Goal: Information Seeking & Learning: Learn about a topic

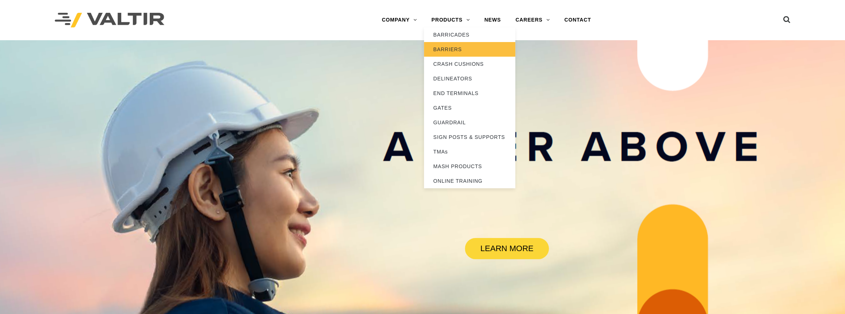
click at [449, 48] on link "BARRIERS" at bounding box center [469, 49] width 91 height 15
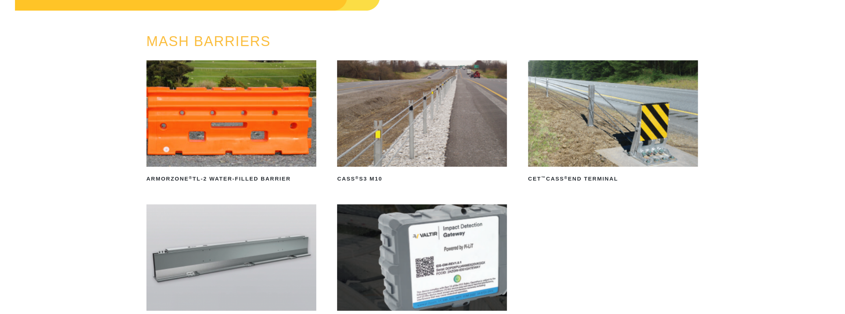
scroll to position [66, 0]
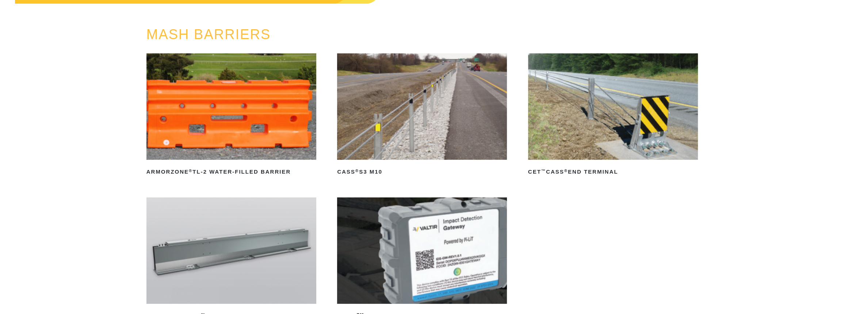
click at [588, 116] on img at bounding box center [613, 106] width 170 height 106
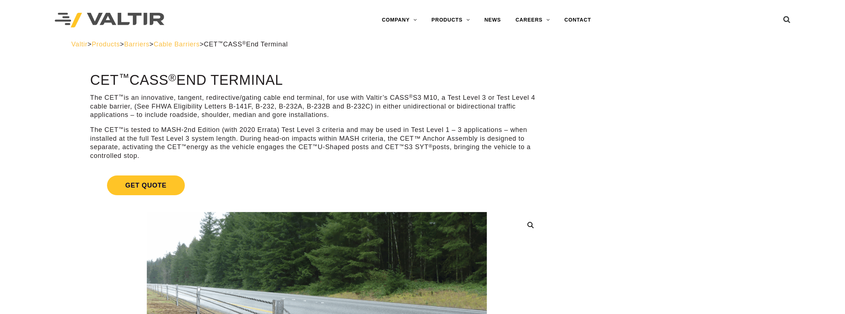
click at [200, 43] on span "Cable Barriers" at bounding box center [177, 44] width 46 height 7
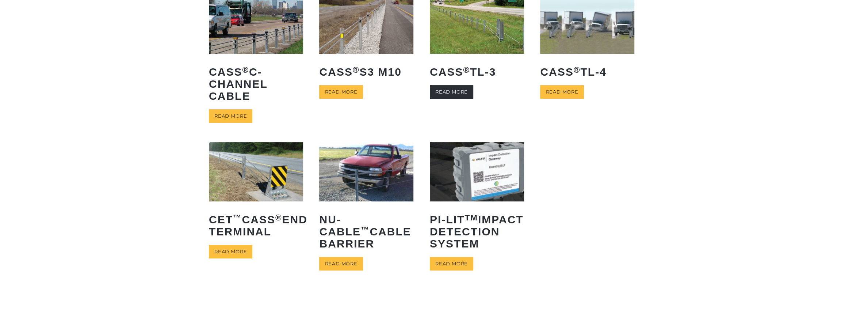
scroll to position [99, 0]
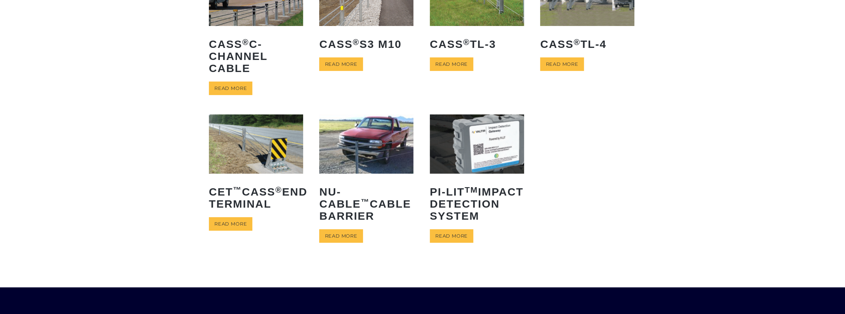
click at [239, 151] on img at bounding box center [256, 143] width 94 height 59
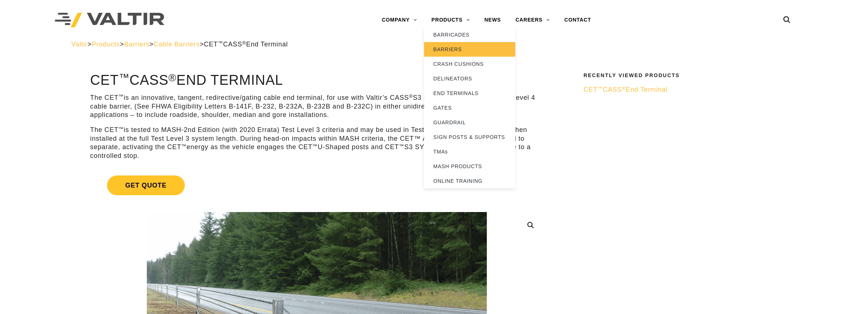
click at [446, 50] on link "BARRIERS" at bounding box center [469, 49] width 91 height 15
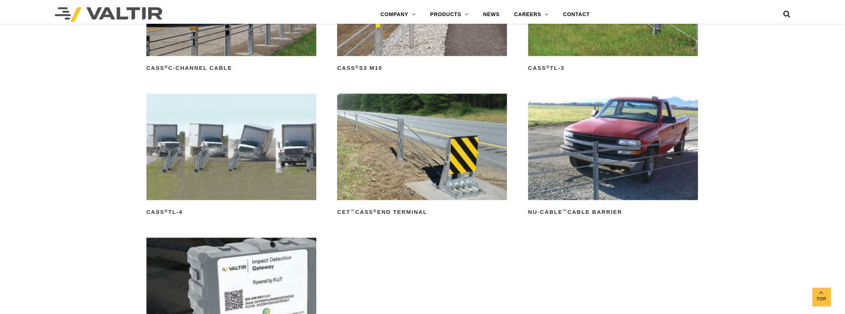
scroll to position [531, 0]
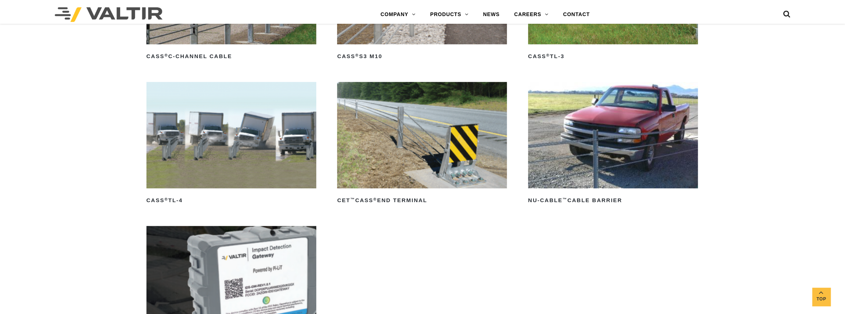
click at [374, 228] on ul "CASS ® C-Channel Cable Read more CASS ® S3 M10 Read more CASS ® TL-3 Read more …" at bounding box center [422, 153] width 552 height 431
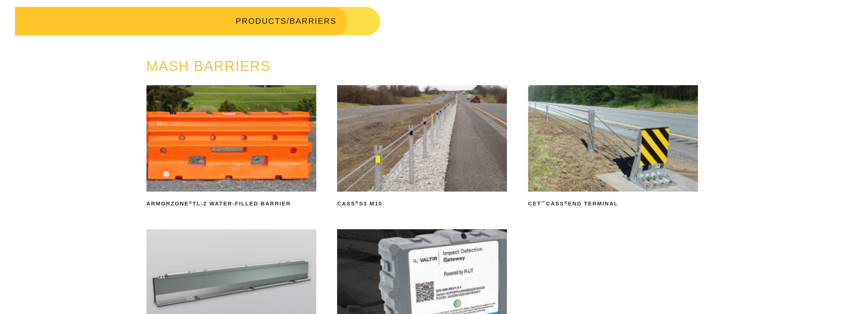
scroll to position [0, 0]
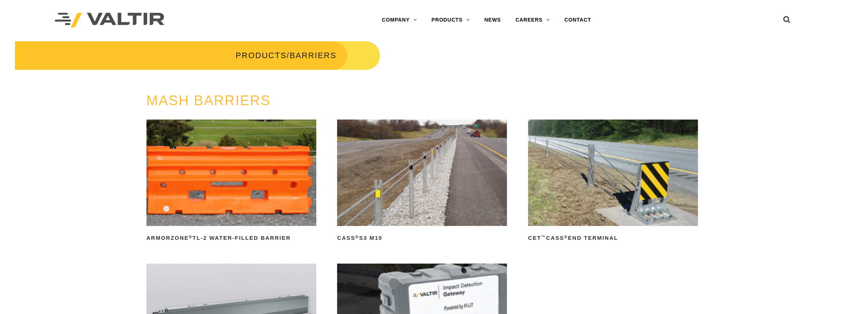
click at [120, 180] on div "MASH BARRIERS ArmorZone ® TL-2 Water-Filled Barrier Read more CASS ® S3 M10 Rea…" at bounding box center [422, 267] width 845 height 349
click at [97, 126] on div "MASH BARRIERS ArmorZone ® TL-2 Water-Filled Barrier Read more CASS ® S3 M10 Rea…" at bounding box center [422, 267] width 845 height 349
click at [80, 199] on div "MASH BARRIERS ArmorZone ® TL-2 Water-Filled Barrier Read more CASS ® S3 M10 Rea…" at bounding box center [422, 267] width 845 height 349
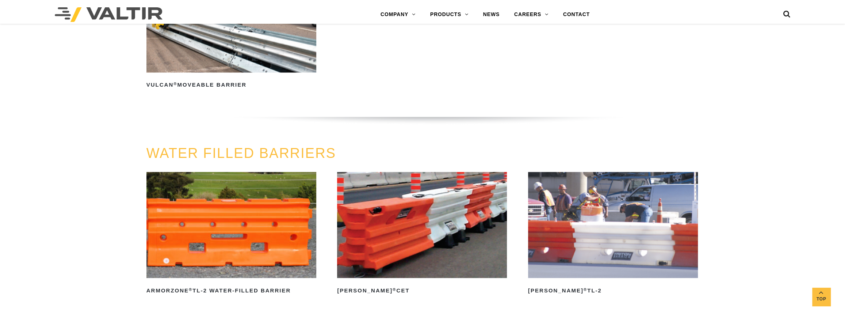
scroll to position [1228, 0]
